Goal: Entertainment & Leisure: Consume media (video, audio)

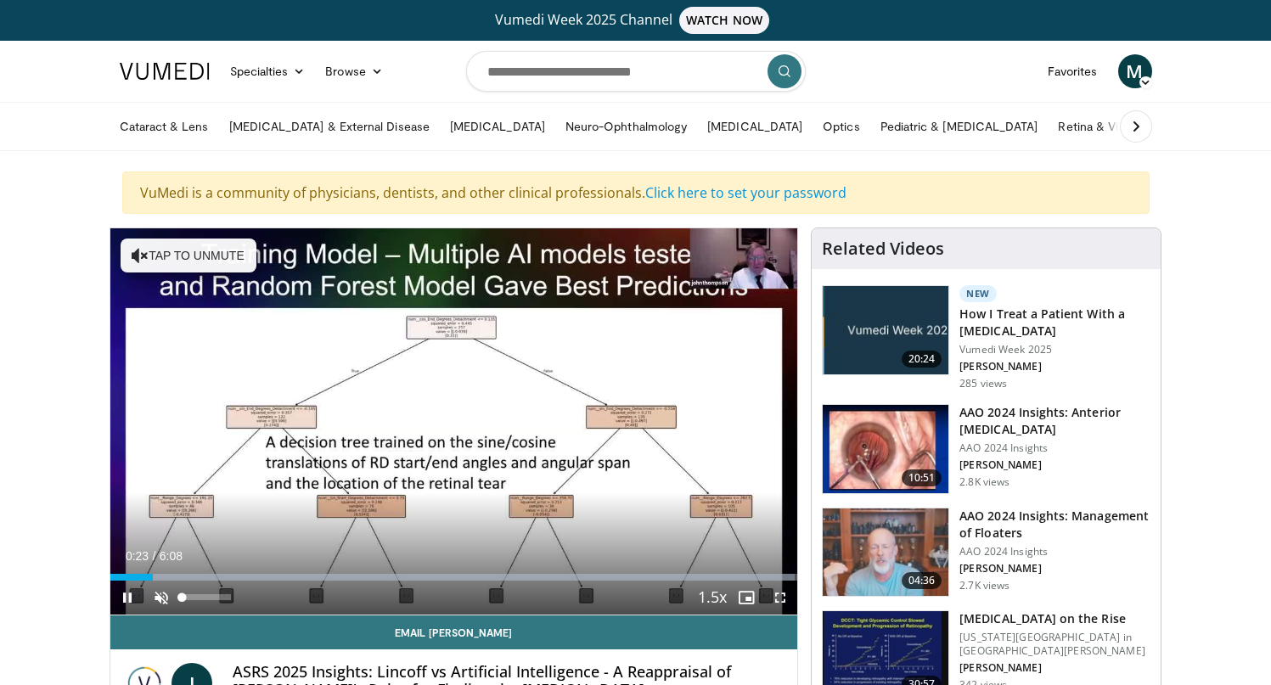
click at [165, 600] on span "Video Player" at bounding box center [161, 598] width 34 height 34
drag, startPoint x: 155, startPoint y: 579, endPoint x: 107, endPoint y: 575, distance: 47.7
click at [780, 600] on span "Video Player" at bounding box center [780, 598] width 34 height 34
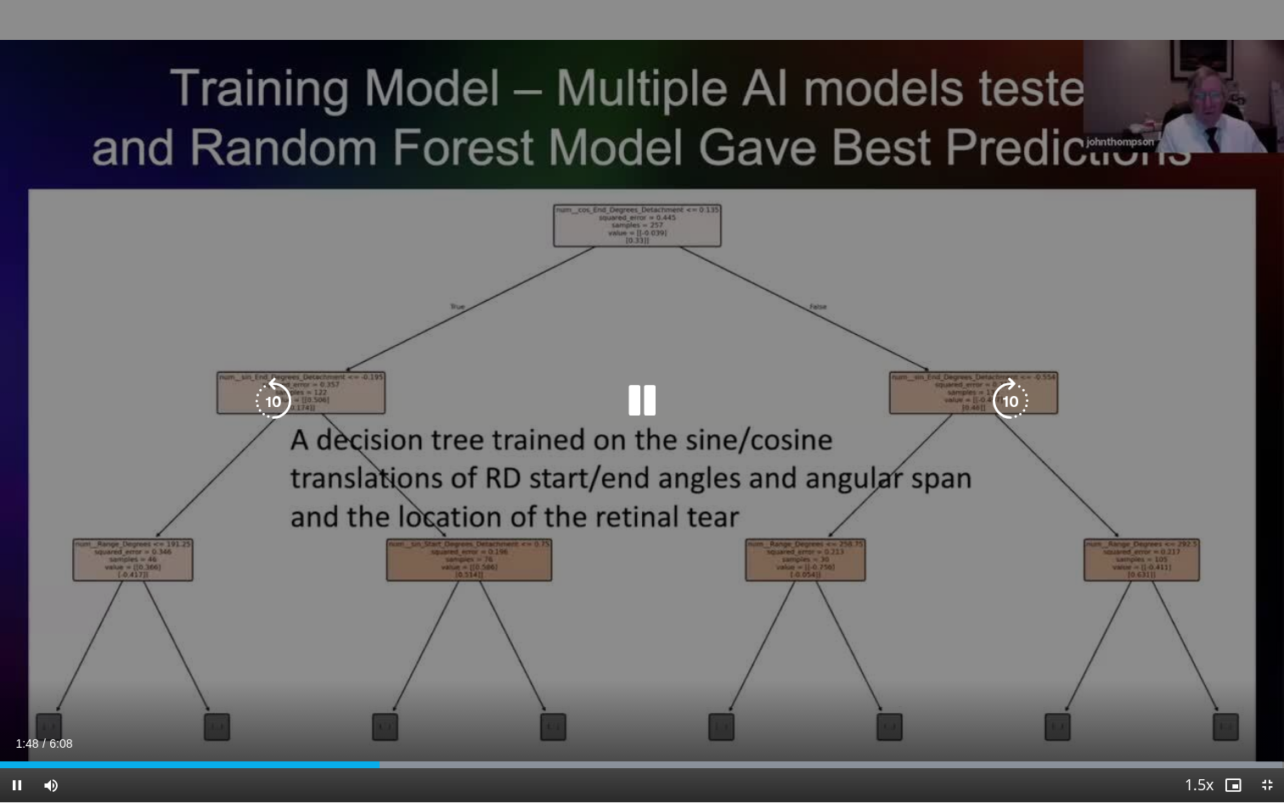
drag, startPoint x: 1127, startPoint y: 64, endPoint x: 1012, endPoint y: 64, distance: 114.6
click at [1012, 64] on div "10 seconds Tap to unmute" at bounding box center [642, 401] width 1284 height 802
click at [953, 369] on div "10 seconds Tap to unmute" at bounding box center [642, 401] width 1284 height 802
